Goal: Information Seeking & Learning: Learn about a topic

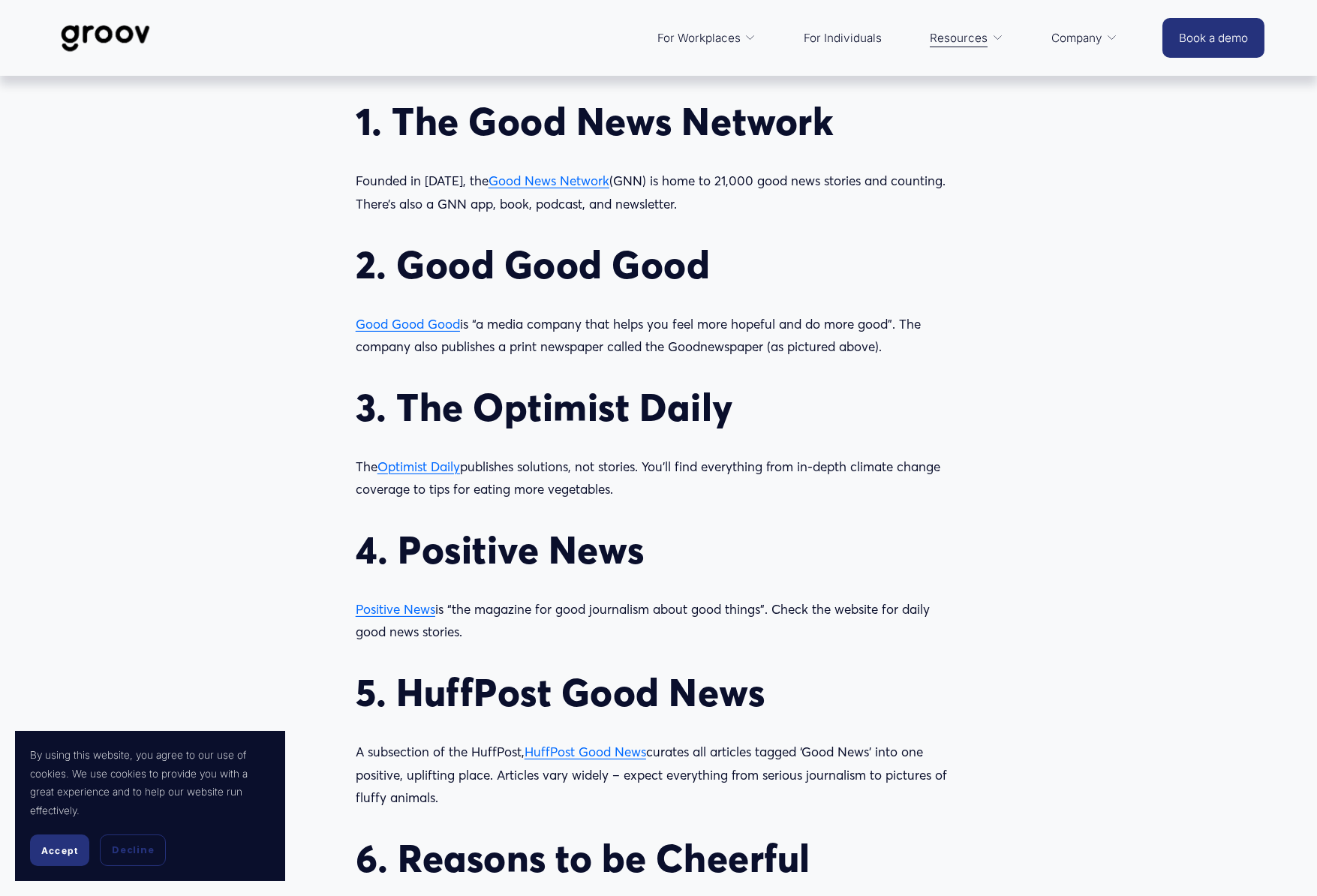
scroll to position [1450, 0]
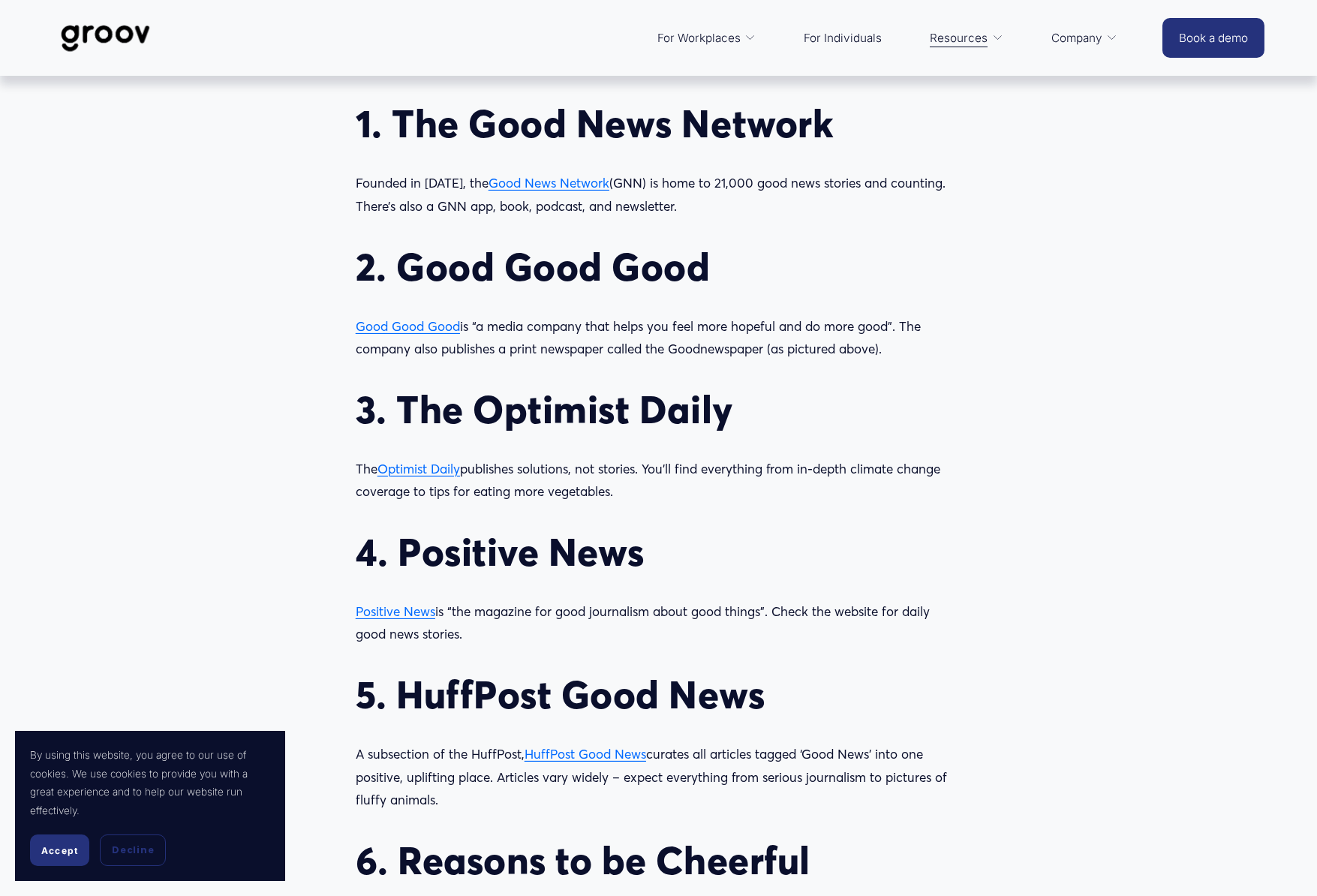
drag, startPoint x: 664, startPoint y: 397, endPoint x: 349, endPoint y: 90, distance: 439.9
click at [349, 90] on div "There’s more good news in the world than you might think. Does the news make yo…" at bounding box center [658, 635] width 631 height 1518
drag, startPoint x: 349, startPoint y: 90, endPoint x: 423, endPoint y: 120, distance: 79.8
copy div "9. Lor Ipsu Dolo Sitamet Consect ad 5973, eli Sedd Eius Tempori (UTL) et dolo m…"
drag, startPoint x: 792, startPoint y: 234, endPoint x: 681, endPoint y: 213, distance: 113.0
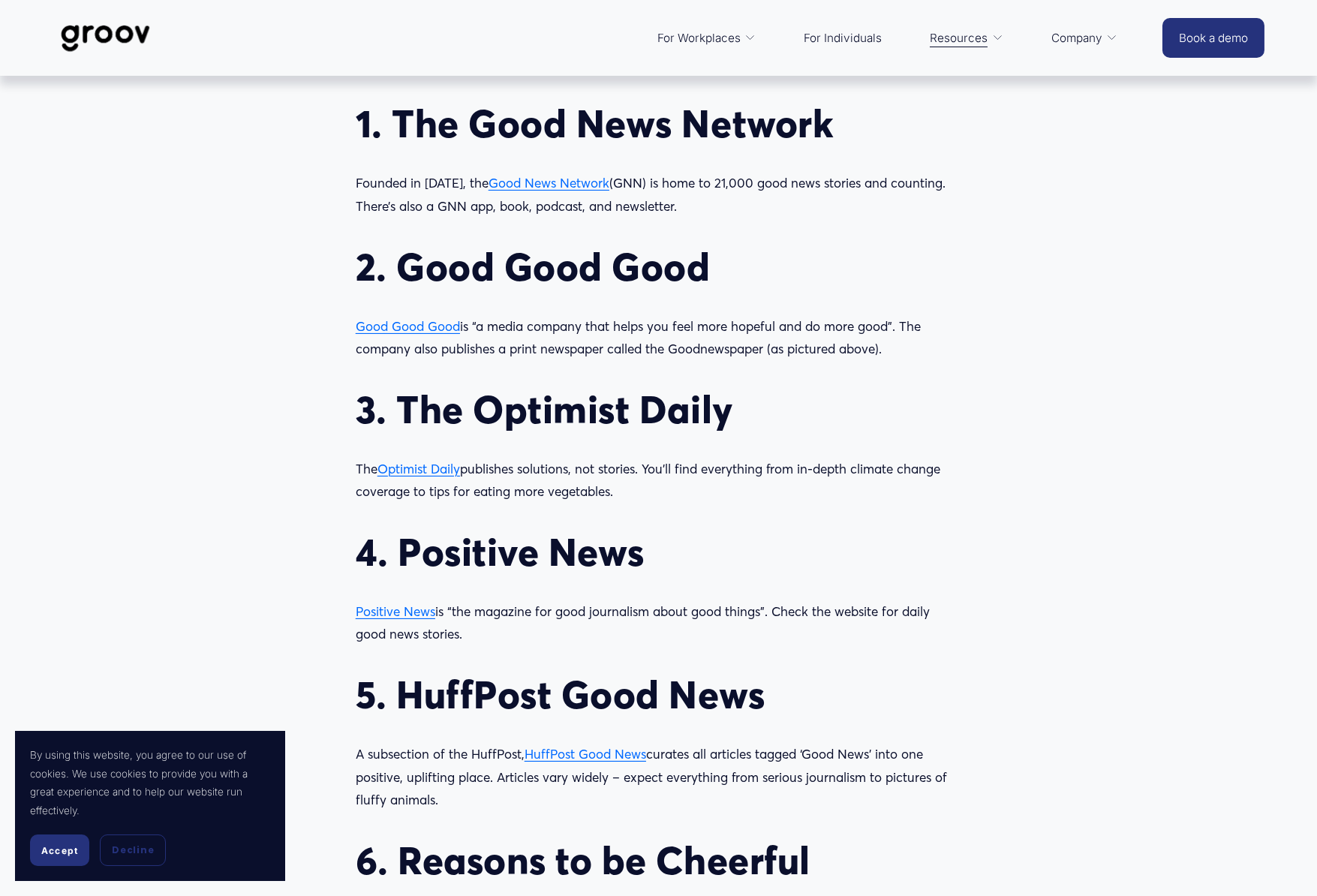
click at [792, 234] on div "There’s more good news in the world than you might think. Does the news make yo…" at bounding box center [659, 633] width 606 height 1487
drag, startPoint x: 599, startPoint y: 186, endPoint x: 482, endPoint y: 183, distance: 117.0
click at [482, 183] on p "Founded in [DATE], the Good News Network (GNN) is home to 21,000 good news stor…" at bounding box center [659, 195] width 606 height 46
copy span "Good News Network"
drag, startPoint x: 463, startPoint y: 325, endPoint x: 358, endPoint y: 321, distance: 105.1
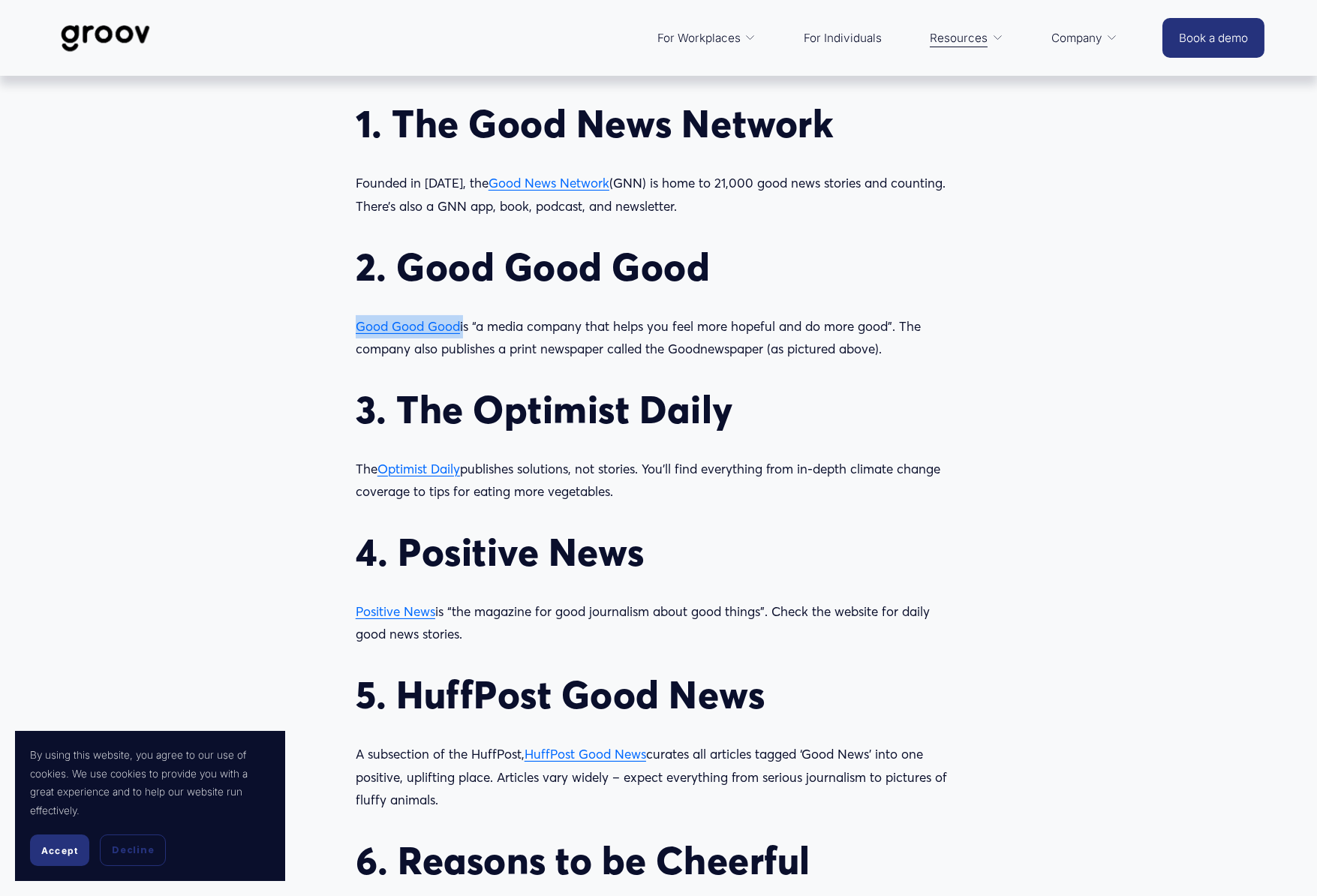
click at [358, 321] on p "Good Good Good is “a media company that helps you feel more hopeful and do more…" at bounding box center [659, 338] width 606 height 46
drag, startPoint x: 358, startPoint y: 321, endPoint x: 368, endPoint y: 323, distance: 10.2
copy p "Good Good Good"
drag, startPoint x: 468, startPoint y: 468, endPoint x: 384, endPoint y: 469, distance: 84.0
click at [384, 469] on p "The Optimist Daily publishes solutions, not stories. You’ll find everything fro…" at bounding box center [659, 481] width 606 height 46
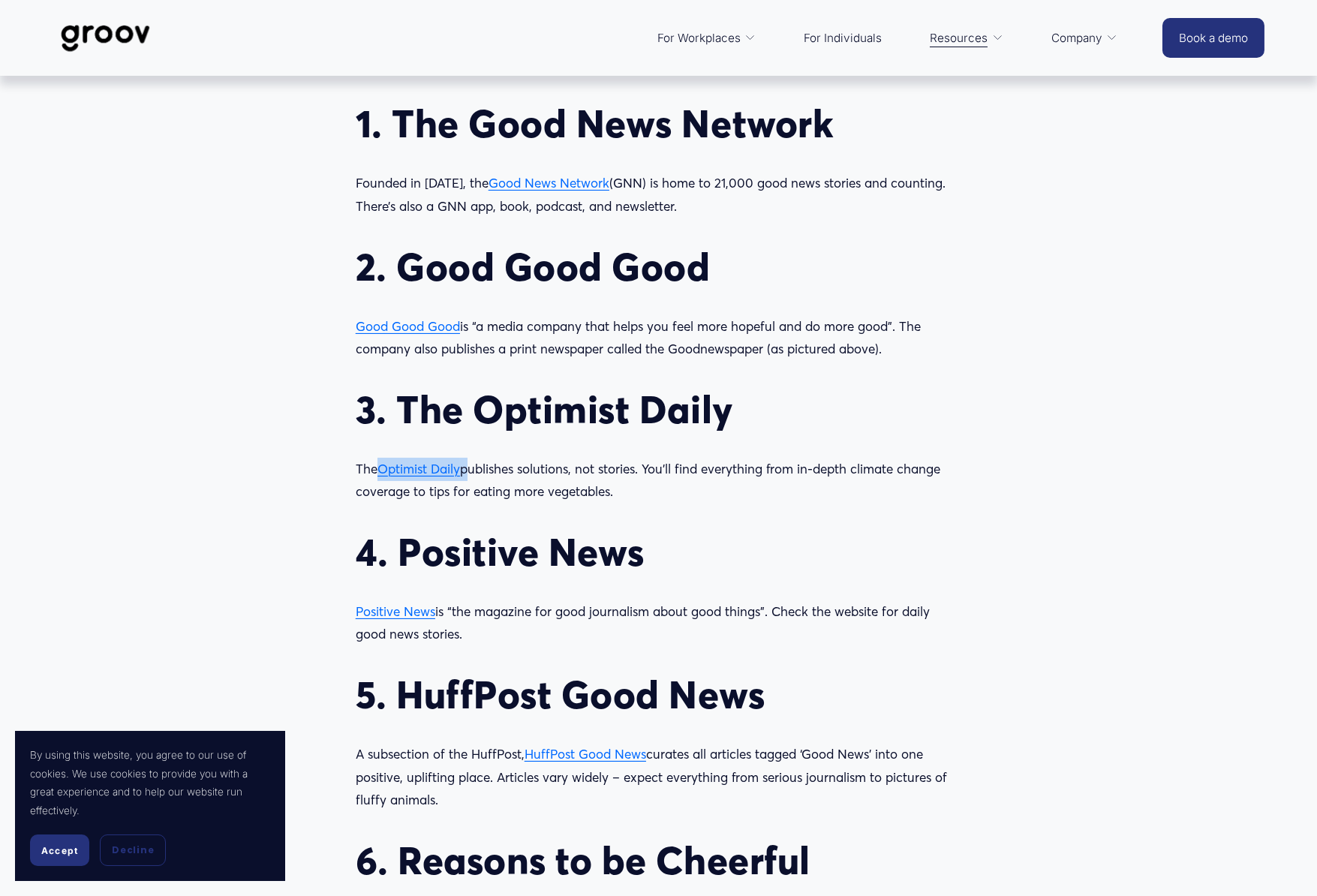
drag, startPoint x: 385, startPoint y: 469, endPoint x: 397, endPoint y: 469, distance: 12.0
copy p "Optimist Daily"
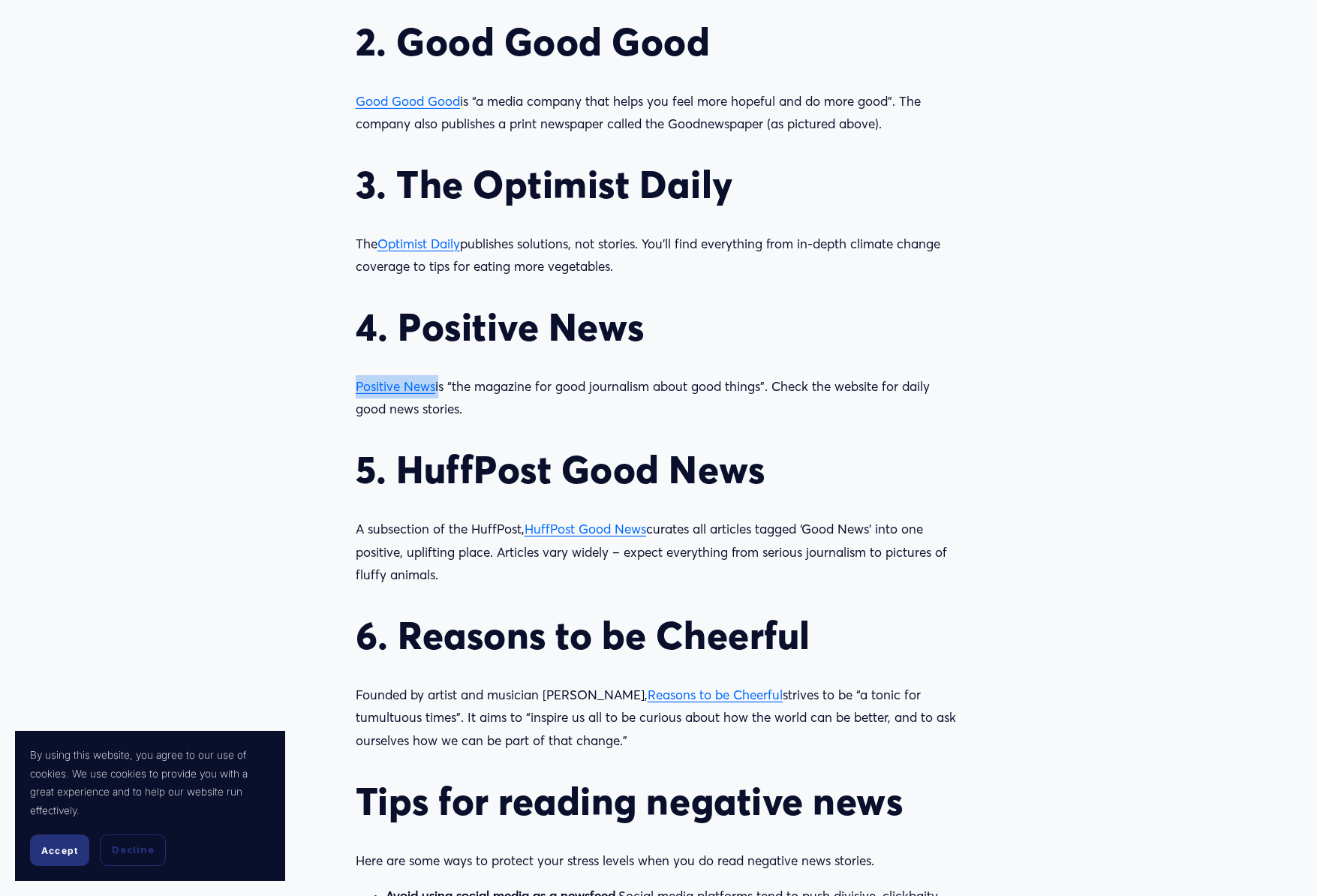
drag, startPoint x: 435, startPoint y: 387, endPoint x: 358, endPoint y: 388, distance: 77.0
click at [358, 388] on p "Positive News is “the magazine for good journalism about good things”. Check th…" at bounding box center [659, 398] width 606 height 46
copy p "Positive News"
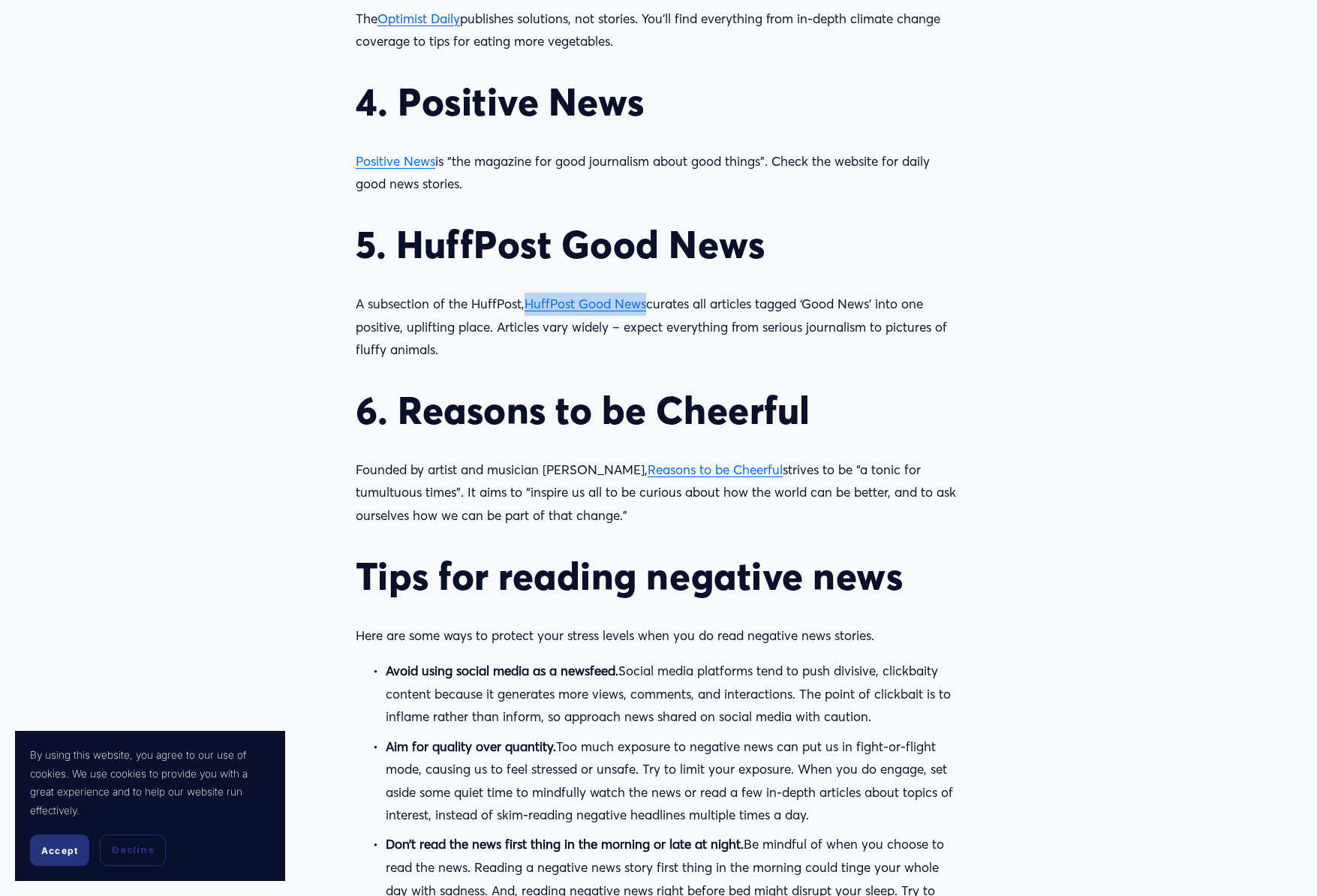
drag, startPoint x: 651, startPoint y: 303, endPoint x: 527, endPoint y: 305, distance: 124.0
click at [527, 305] on p "A subsection of the HuffPost, HuffPost Good News curates all articles tagged ‘G…" at bounding box center [659, 327] width 606 height 69
drag, startPoint x: 527, startPoint y: 305, endPoint x: 539, endPoint y: 306, distance: 12.0
copy span "HuffPost Good News"
drag, startPoint x: 758, startPoint y: 468, endPoint x: 625, endPoint y: 470, distance: 133.0
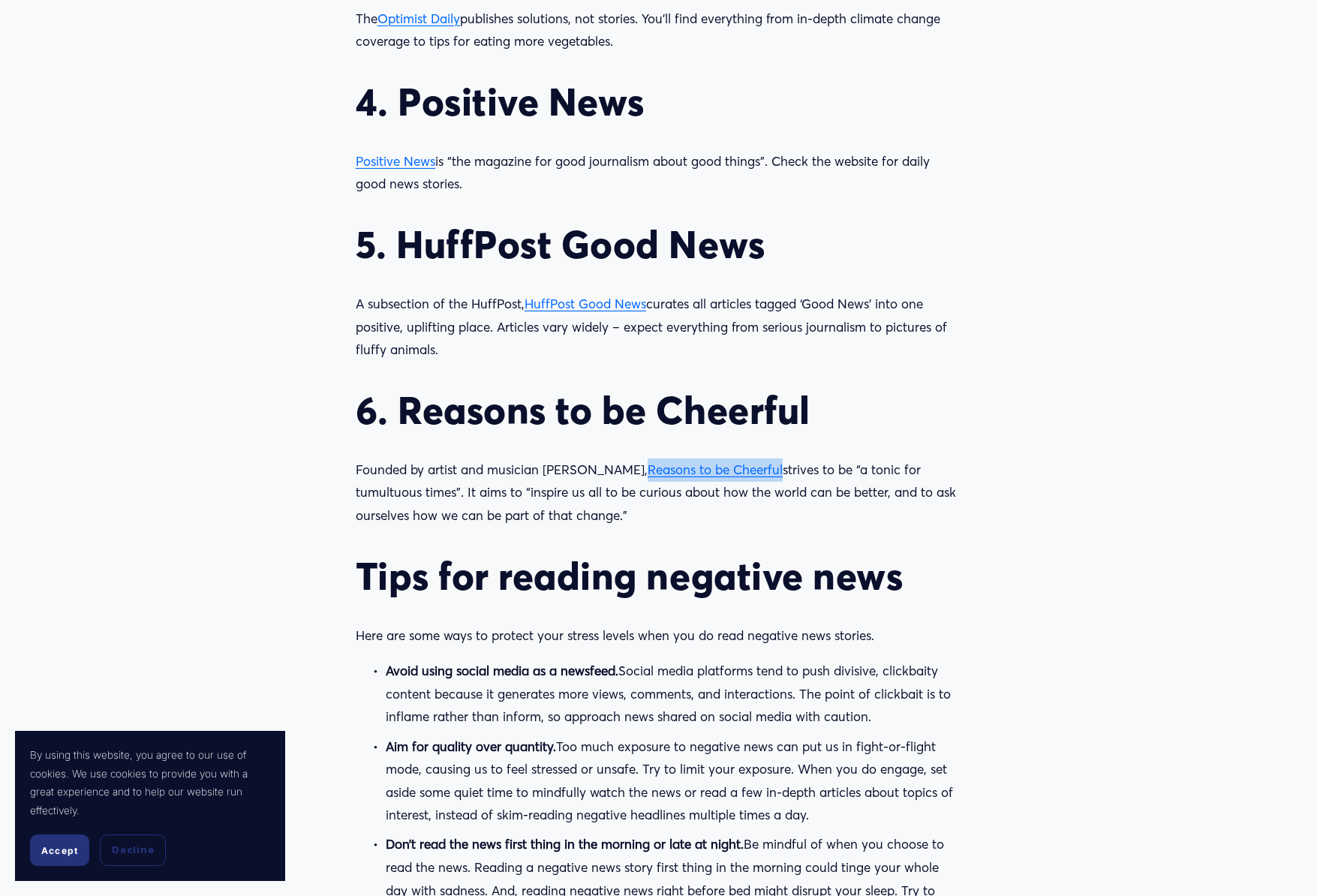
click at [625, 470] on p "Founded by artist and musician [PERSON_NAME], Reasons to be Cheerful strives to…" at bounding box center [659, 493] width 606 height 69
copy span "Reasons to be Cheerful"
